Goal: Navigation & Orientation: Find specific page/section

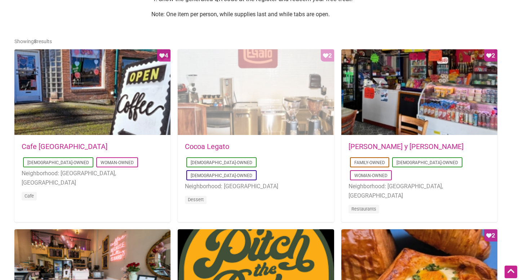
scroll to position [328, 0]
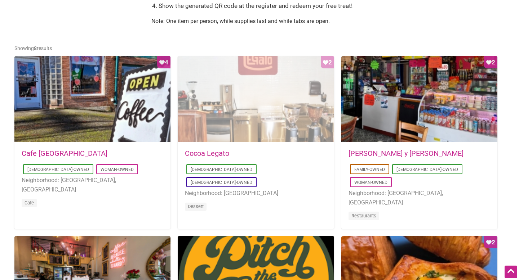
click at [288, 107] on div "Favorite Count 2" at bounding box center [256, 99] width 156 height 86
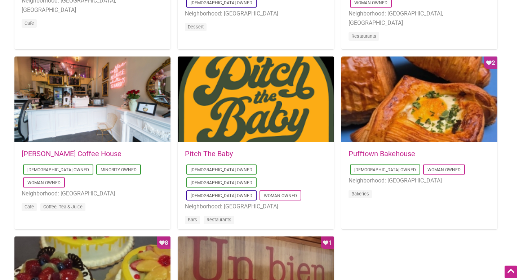
scroll to position [508, 0]
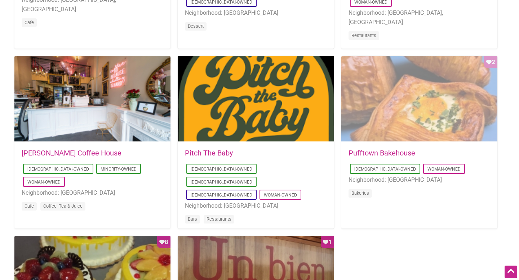
click at [346, 118] on div "Favorite Count 2" at bounding box center [419, 99] width 156 height 86
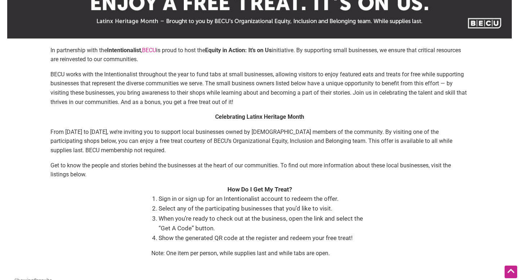
scroll to position [76, 0]
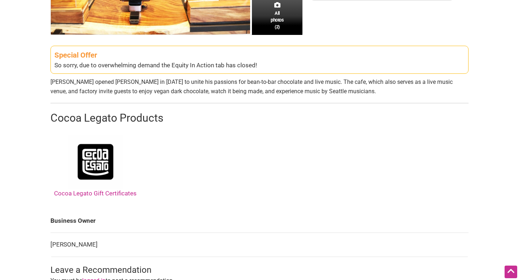
scroll to position [244, 0]
